Goal: Task Accomplishment & Management: Use online tool/utility

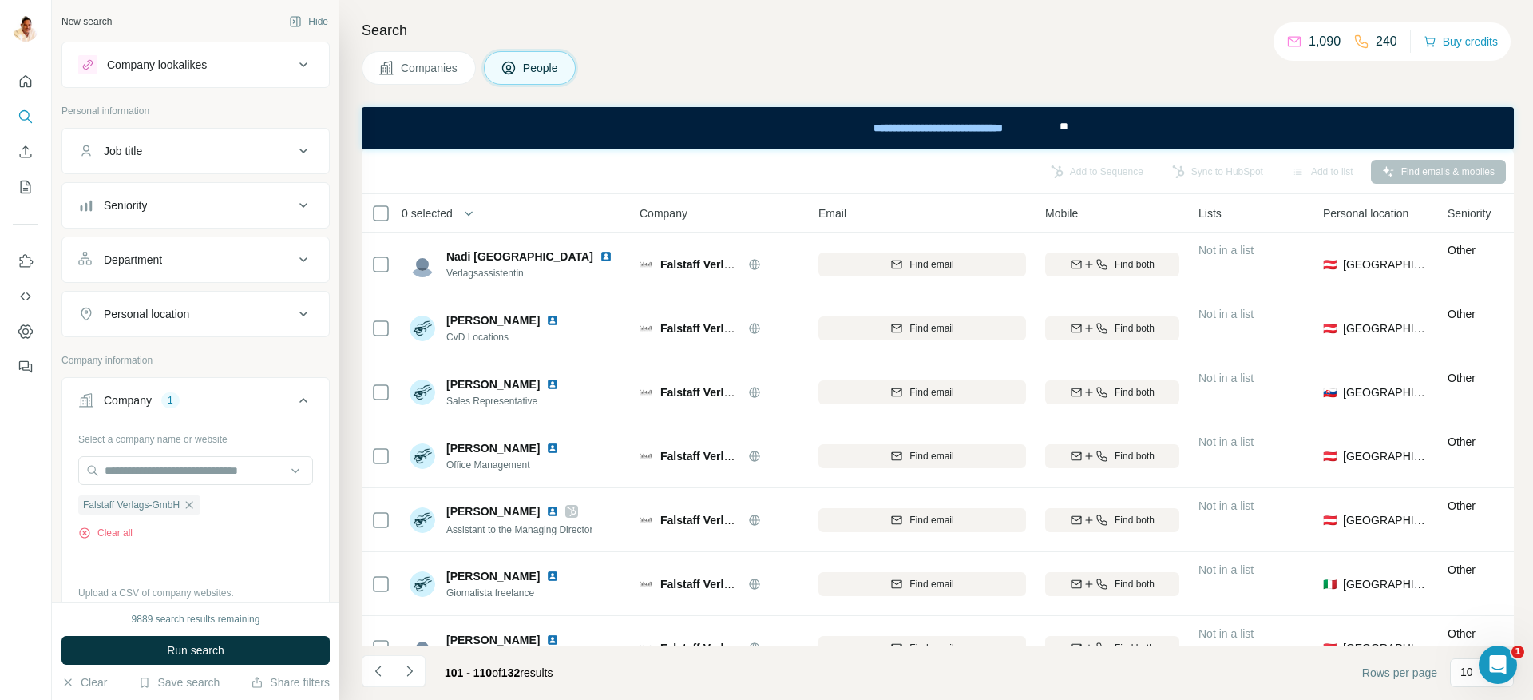
scroll to position [226, 0]
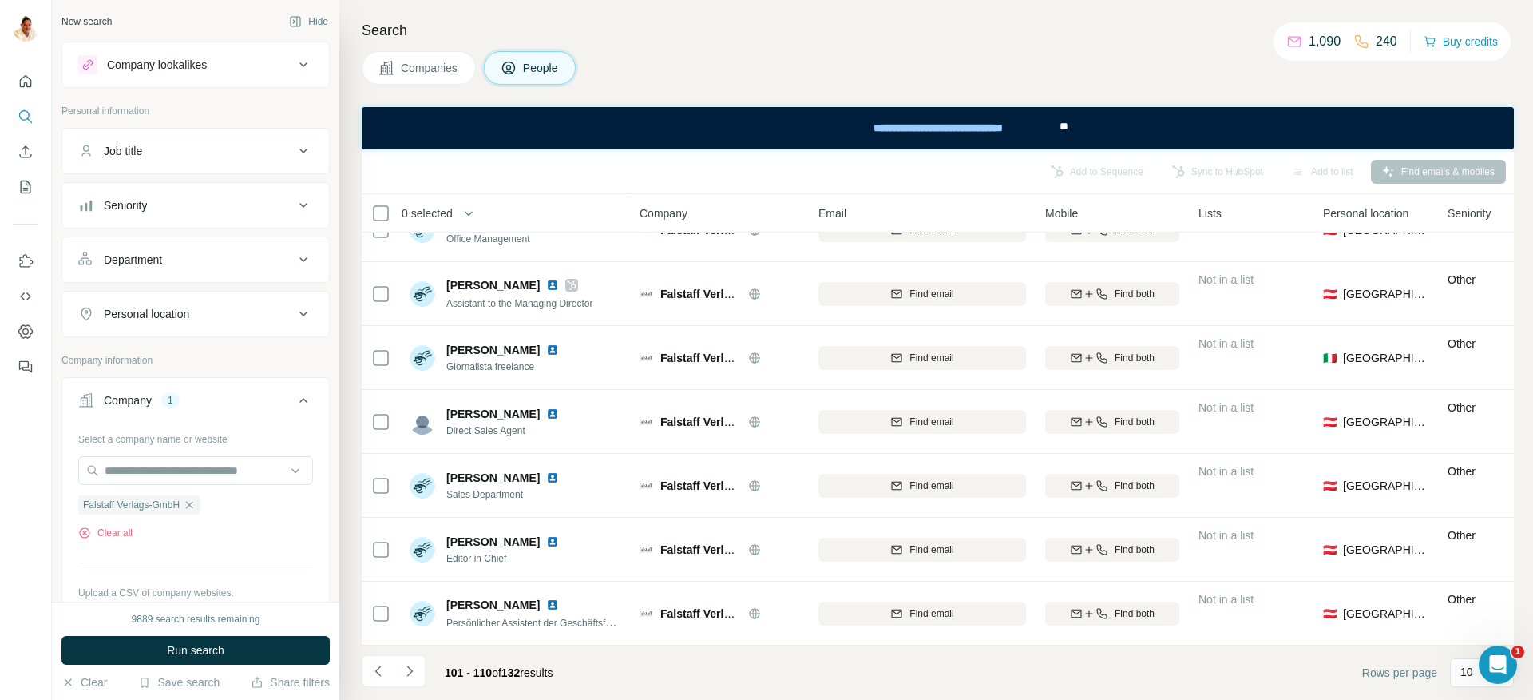
drag, startPoint x: 192, startPoint y: 504, endPoint x: 187, endPoint y: 490, distance: 15.4
click at [192, 504] on icon "button" at bounding box center [189, 504] width 13 height 13
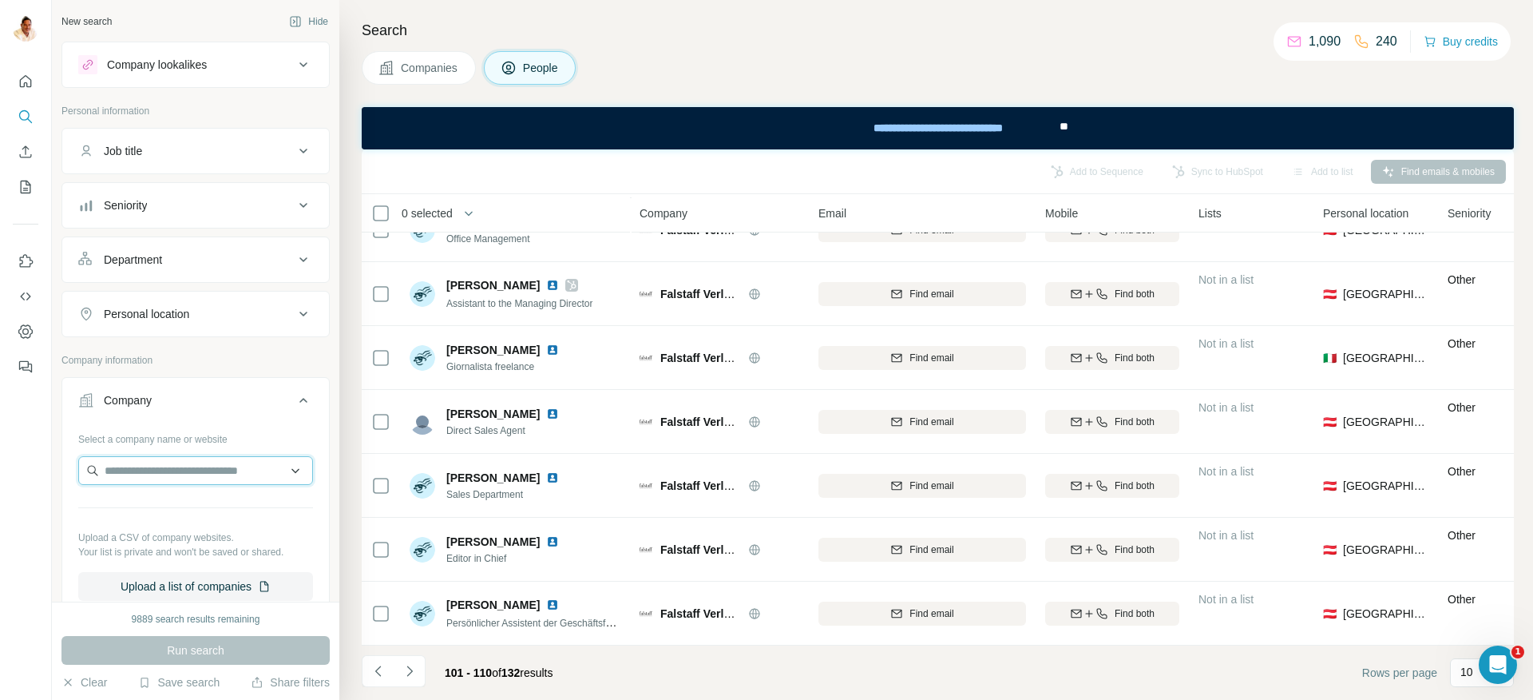
click at [182, 475] on input "text" at bounding box center [195, 470] width 235 height 29
type input "**********"
click at [167, 509] on p "24translate" at bounding box center [162, 506] width 77 height 16
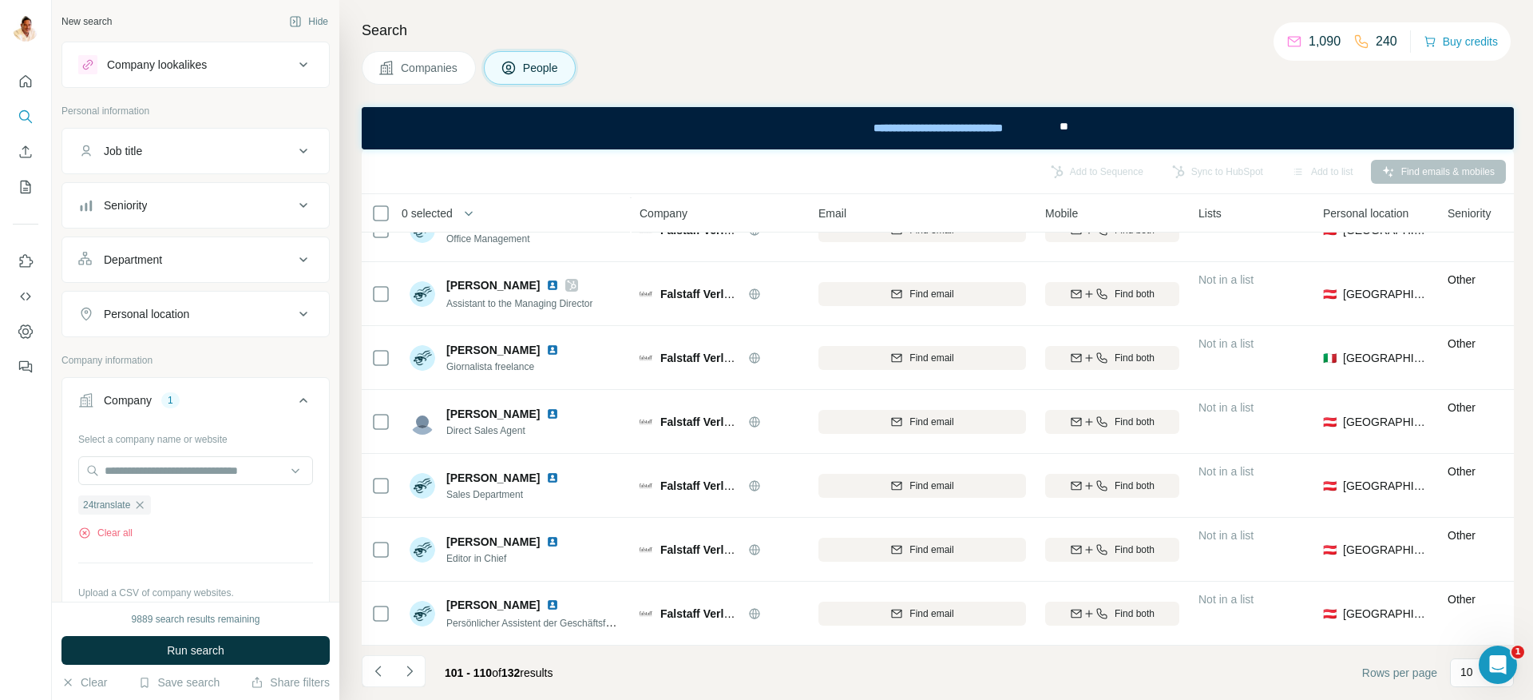
click at [204, 644] on span "Run search" at bounding box center [195, 650] width 57 height 16
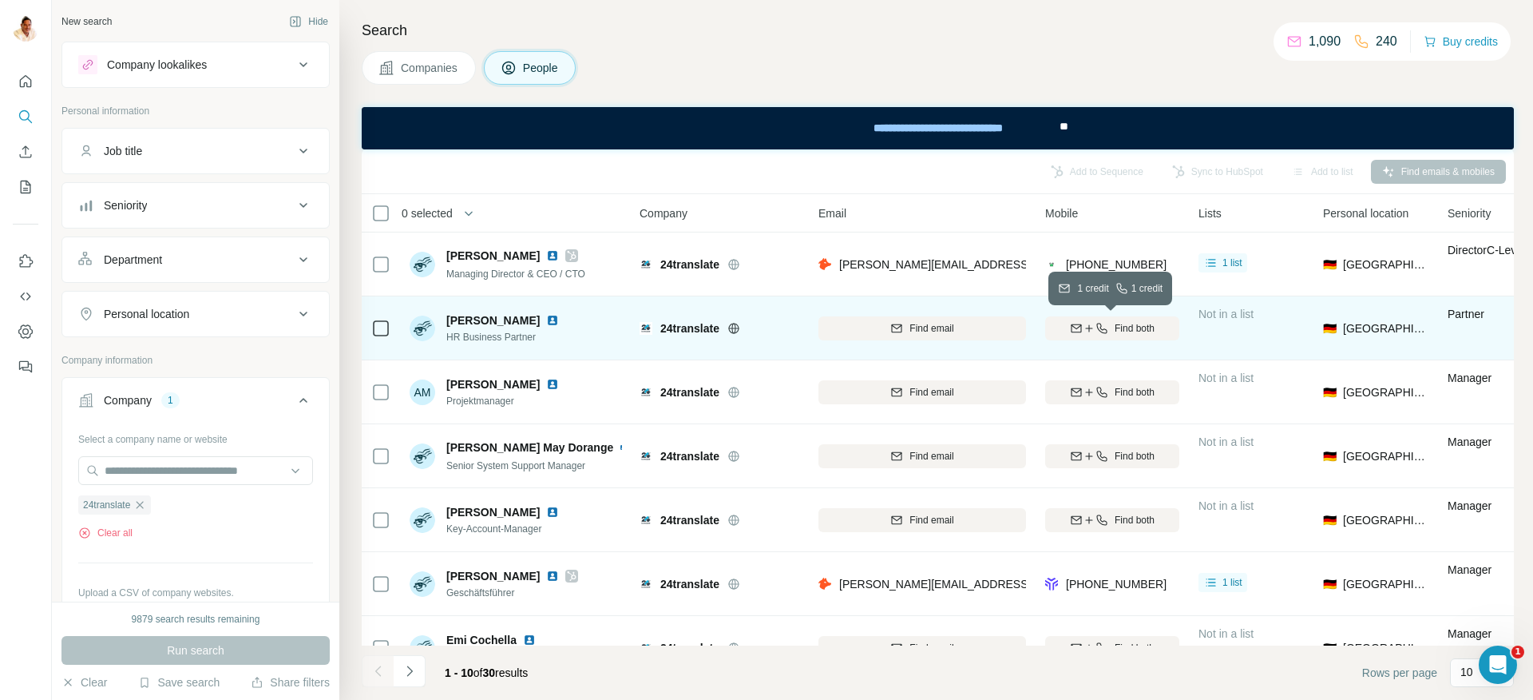
click at [1103, 331] on icon "button" at bounding box center [1102, 328] width 13 height 13
click at [371, 331] on icon at bounding box center [380, 328] width 19 height 19
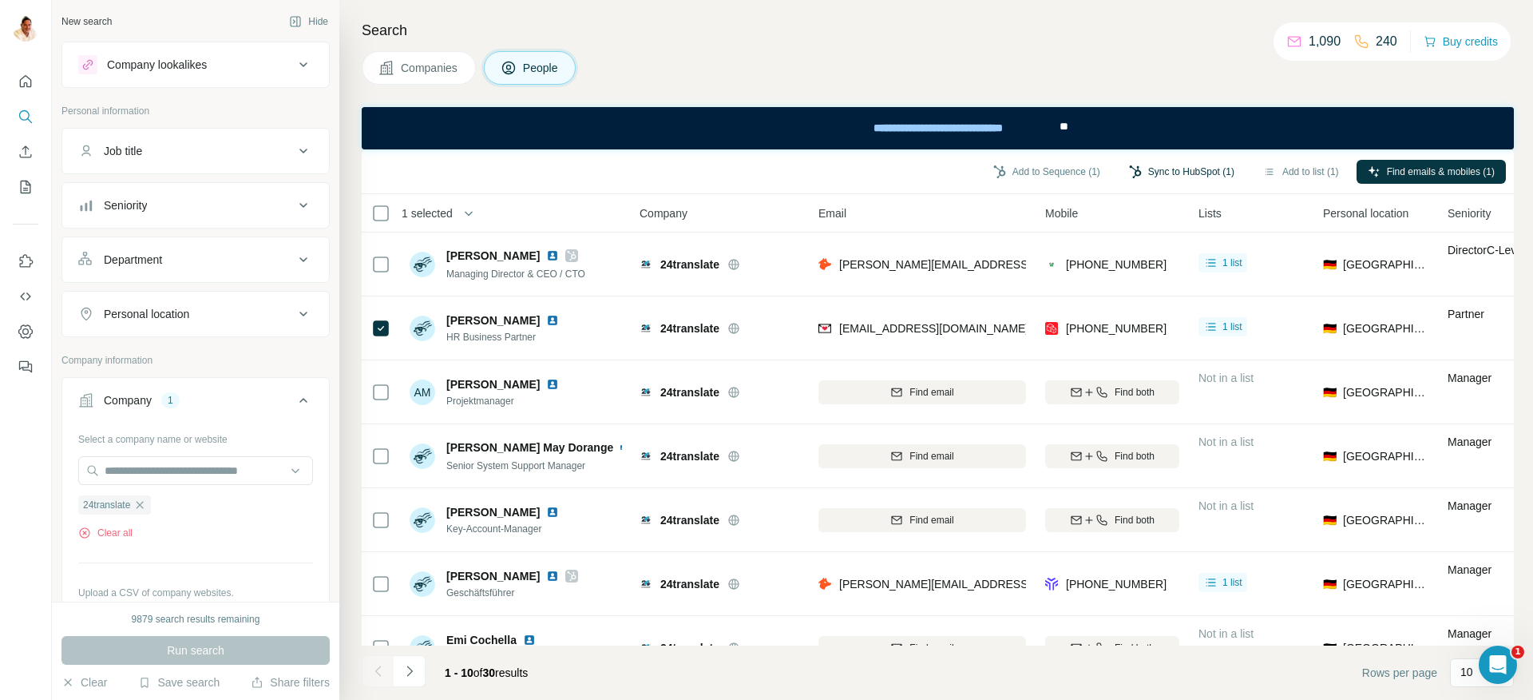
click at [1176, 172] on button "Sync to HubSpot (1)" at bounding box center [1182, 172] width 128 height 24
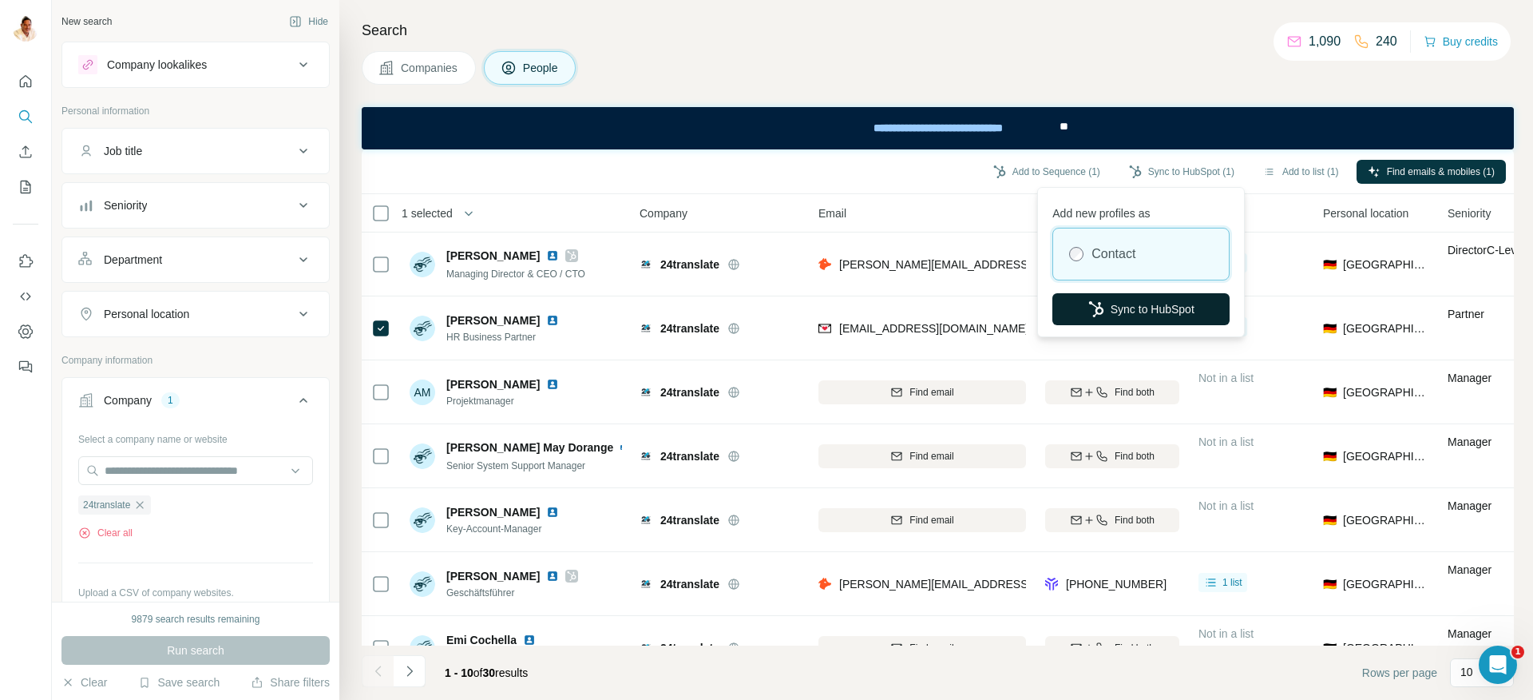
click at [1136, 304] on button "Sync to HubSpot" at bounding box center [1141, 309] width 177 height 32
